Goal: Task Accomplishment & Management: Manage account settings

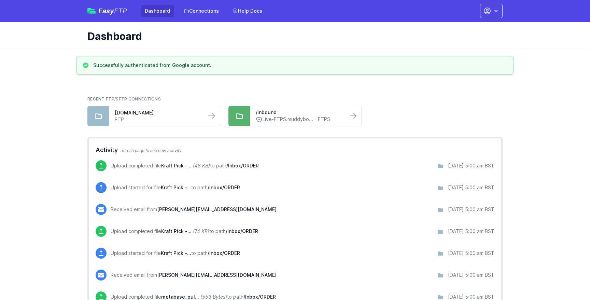
click at [488, 3] on div "Easy FTP Dashboard Connections Help Docs Account Settings Your Profile Contact …" at bounding box center [294, 11] width 415 height 22
click at [488, 7] on icon "button" at bounding box center [487, 11] width 8 height 8
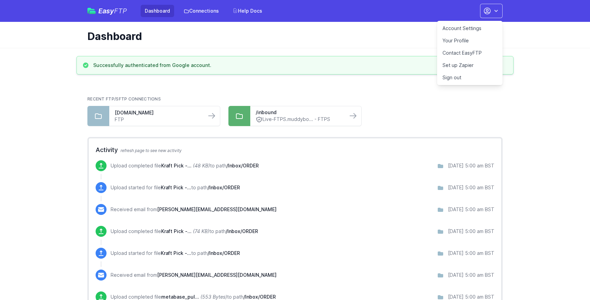
click at [460, 30] on link "Account Settings" at bounding box center [470, 28] width 66 height 12
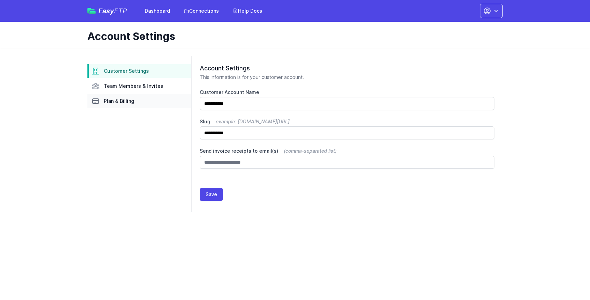
click at [163, 101] on link "Plan & Billing" at bounding box center [139, 101] width 104 height 14
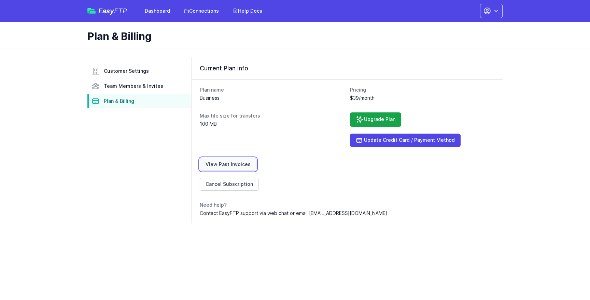
click at [224, 161] on link "View Past Invoices" at bounding box center [228, 164] width 57 height 13
